Goal: Task Accomplishment & Management: Manage account settings

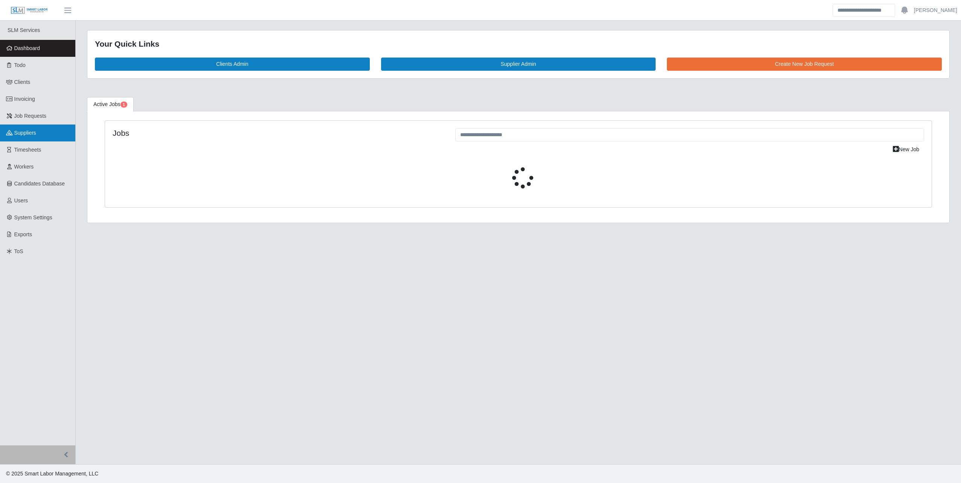
select select "****"
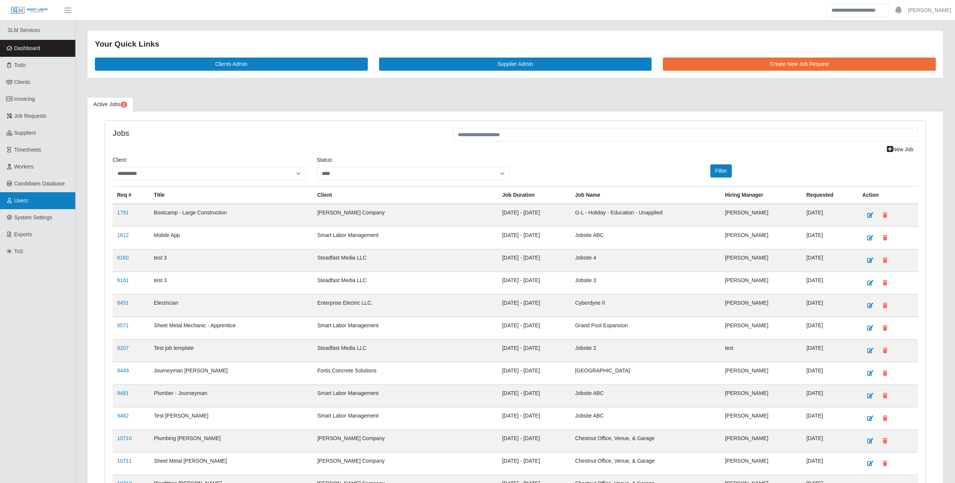
click at [27, 201] on span "Users" at bounding box center [21, 201] width 14 height 6
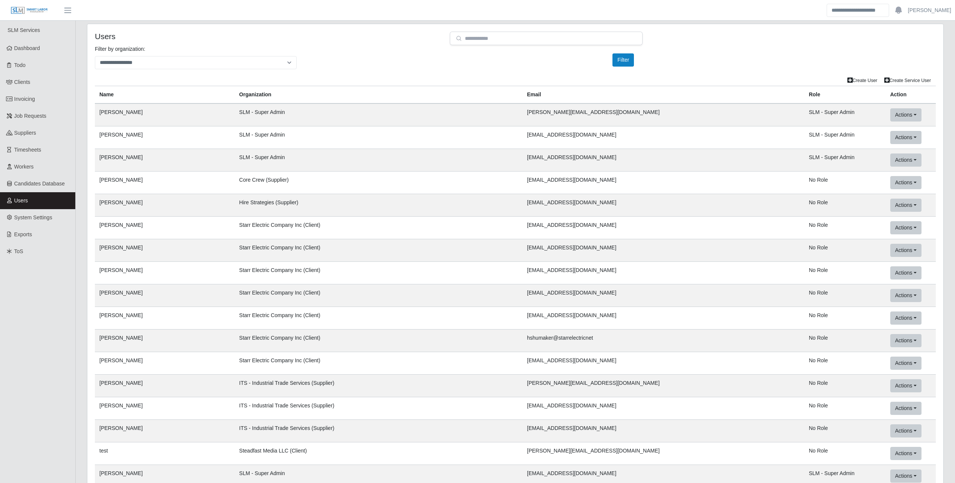
click at [386, 61] on div "**********" at bounding box center [515, 60] width 852 height 30
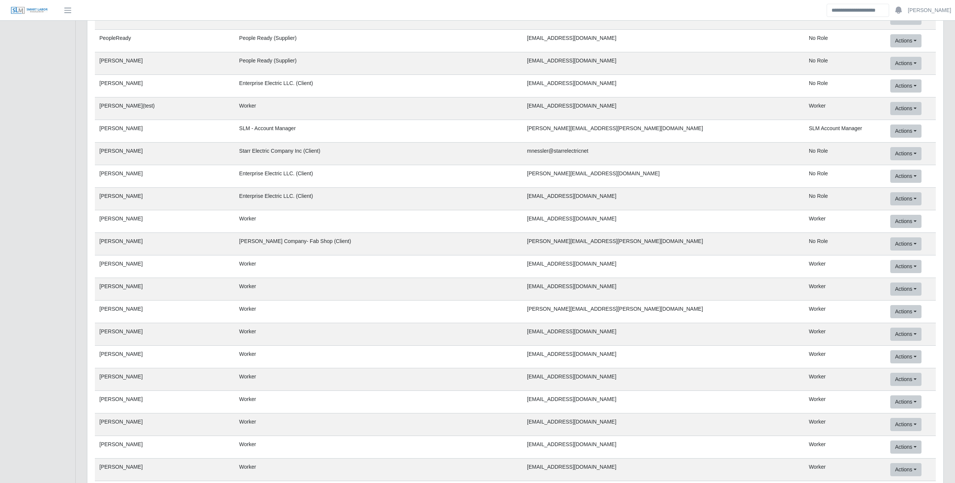
scroll to position [28719, 0]
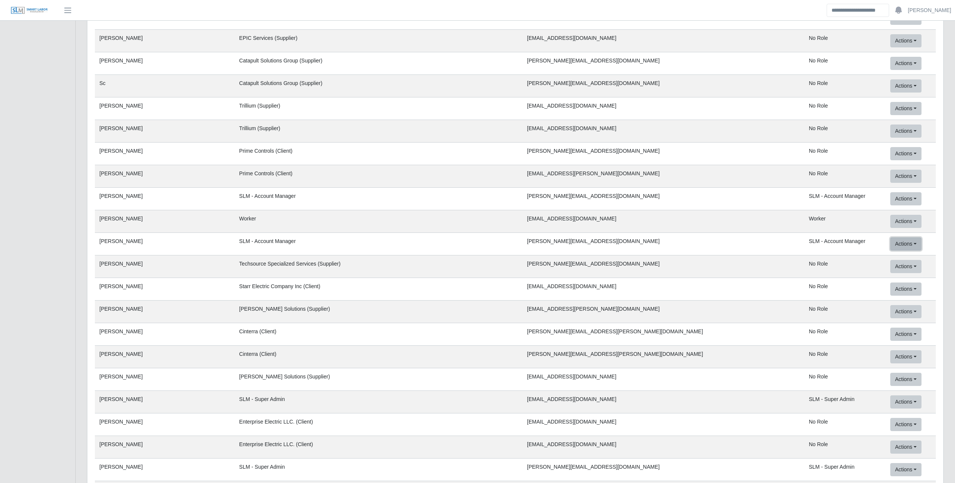
click at [891, 258] on link "User Info" at bounding box center [930, 260] width 78 height 16
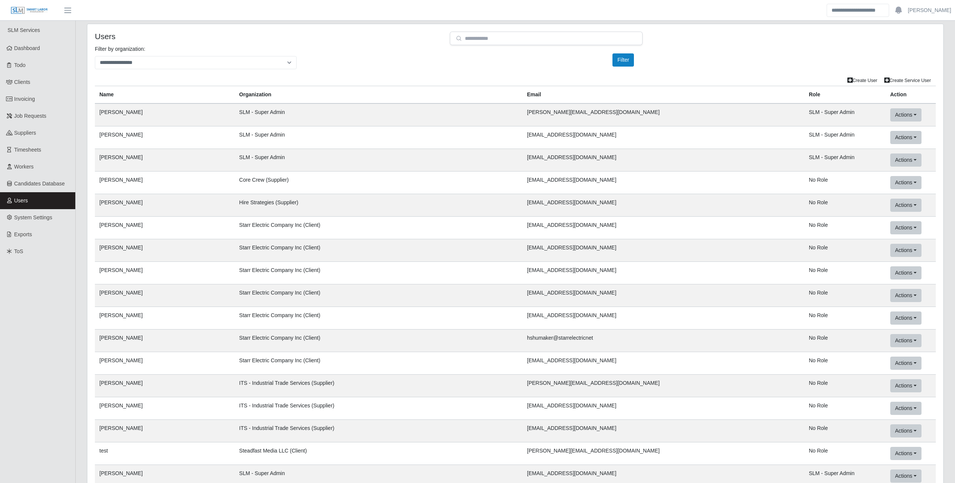
scroll to position [28719, 0]
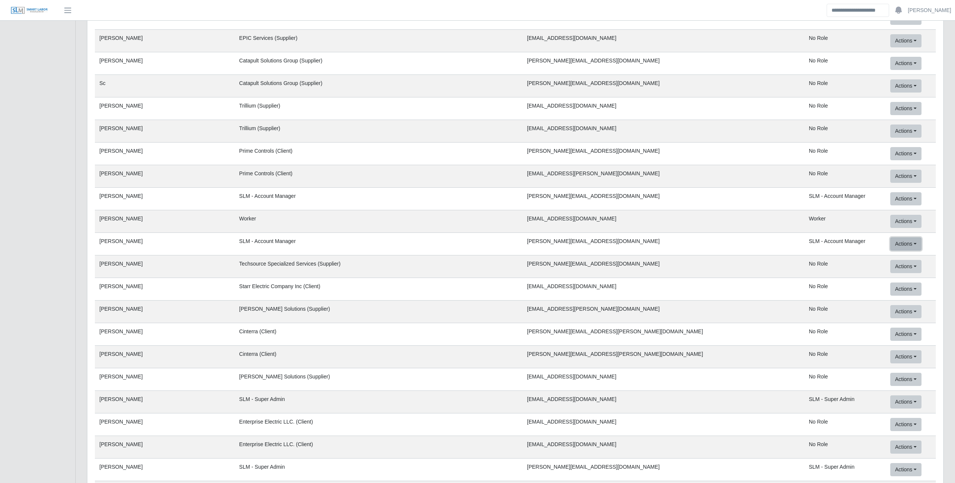
click at [897, 275] on link "Services User / SaaS User" at bounding box center [930, 276] width 78 height 16
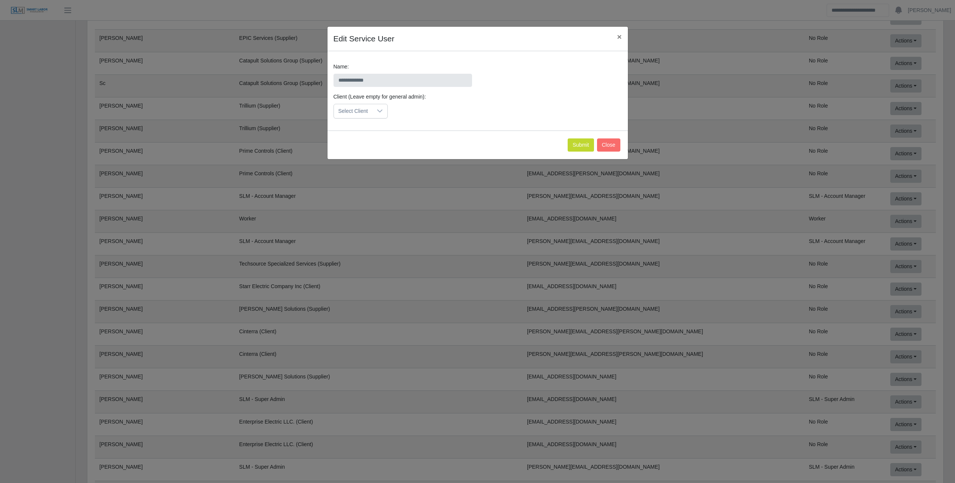
scroll to position [0, 0]
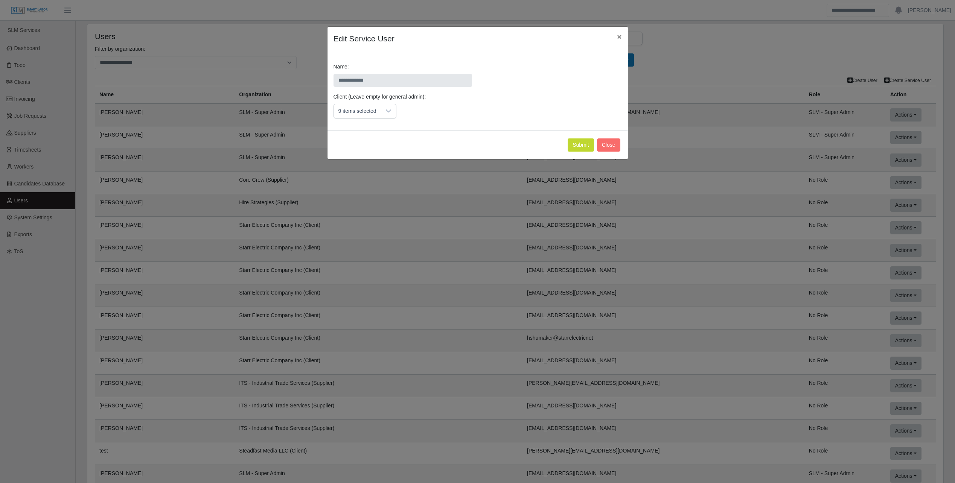
click at [385, 118] on div "9 items selected" at bounding box center [365, 111] width 63 height 15
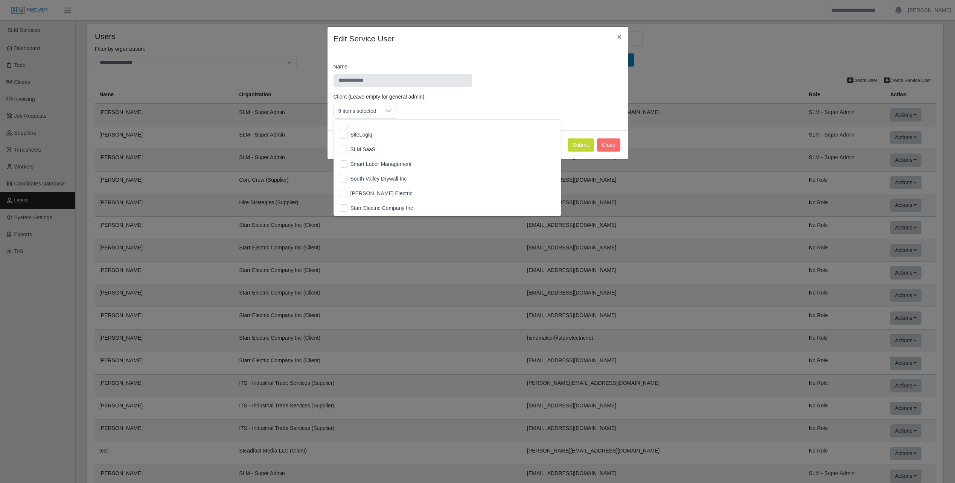
scroll to position [683, 0]
click at [582, 143] on button "Submit" at bounding box center [581, 145] width 26 height 13
